Goal: Navigation & Orientation: Find specific page/section

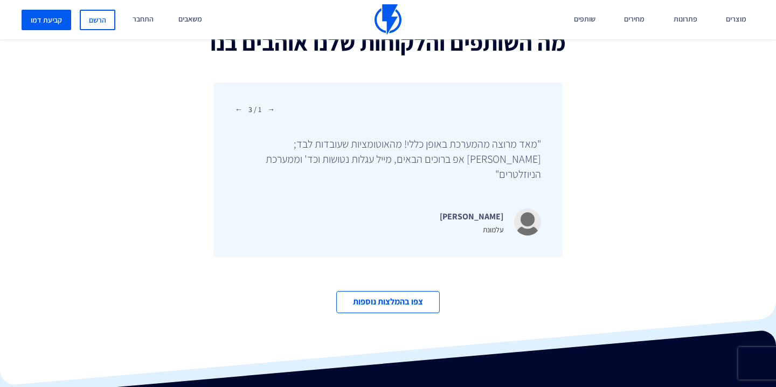
scroll to position [3406, 0]
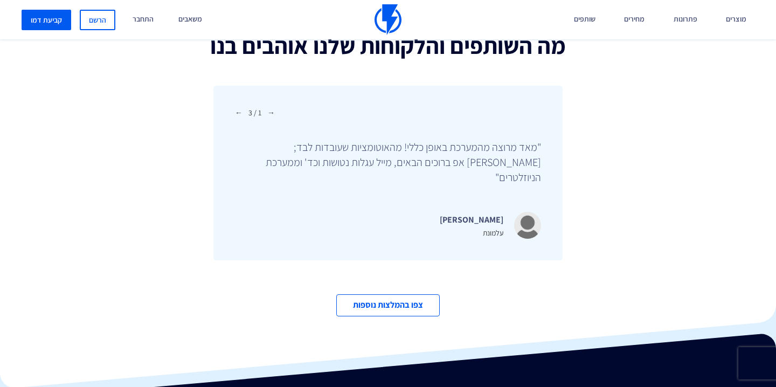
drag, startPoint x: 540, startPoint y: 129, endPoint x: 295, endPoint y: 134, distance: 245.1
click at [297, 134] on div "← 1 / 3 → "מאד מרוצה מהמערכת באופן כללי! מהאוטומציות שעובדות לבד; [PERSON_NAME]…" at bounding box center [387, 173] width 349 height 175
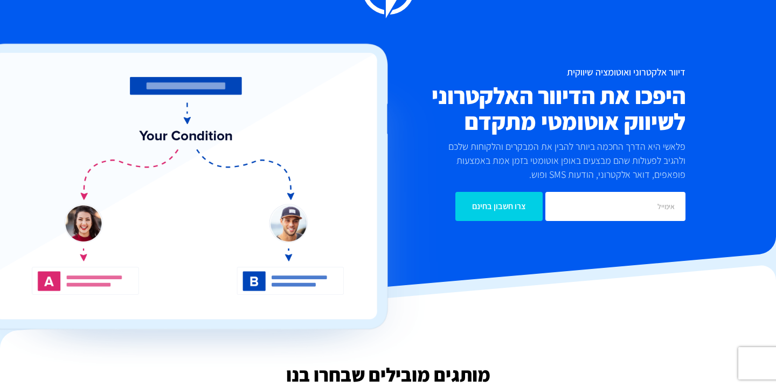
scroll to position [0, 0]
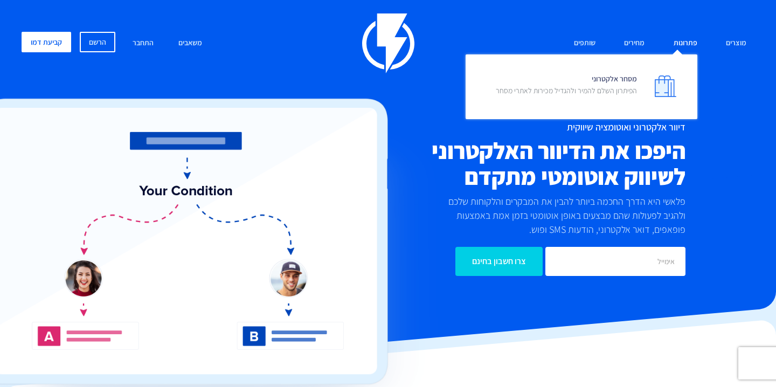
click at [690, 33] on link "פתרונות" at bounding box center [685, 43] width 40 height 23
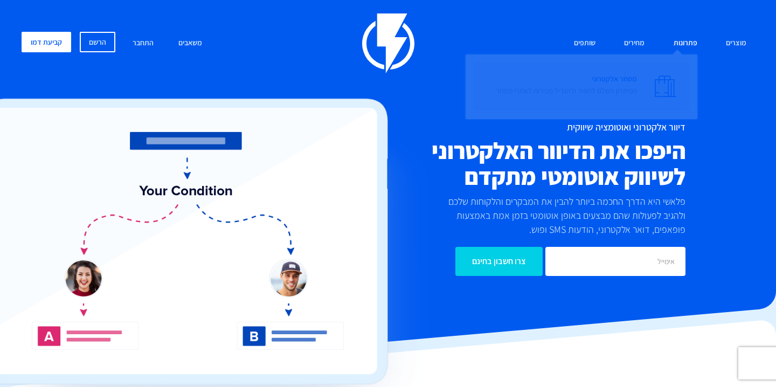
click at [660, 84] on img at bounding box center [665, 86] width 22 height 22
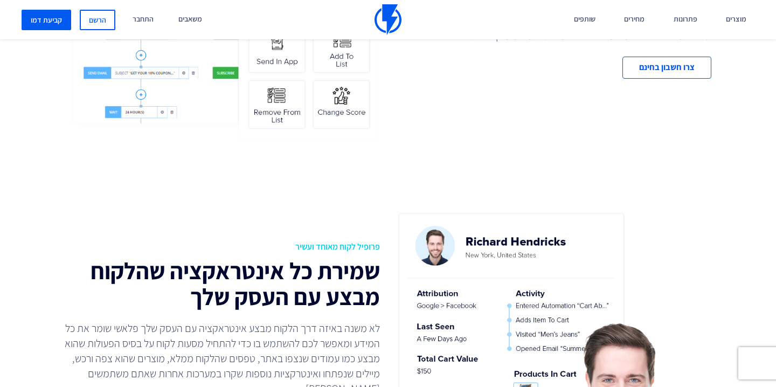
scroll to position [692, 0]
